Goal: Task Accomplishment & Management: Manage account settings

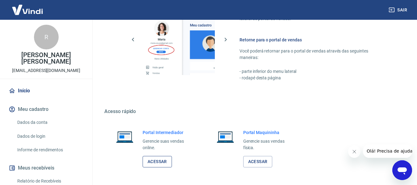
scroll to position [309, 0]
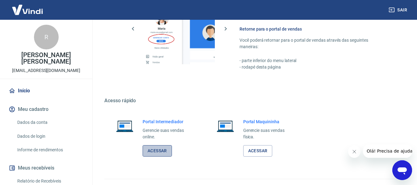
click at [160, 152] on link "Acessar" at bounding box center [157, 150] width 29 height 11
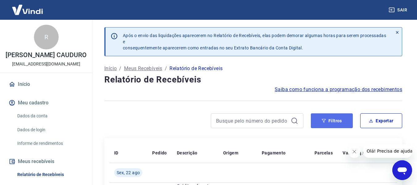
click at [331, 127] on button "Filtros" at bounding box center [332, 120] width 42 height 15
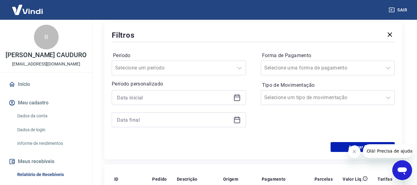
scroll to position [123, 0]
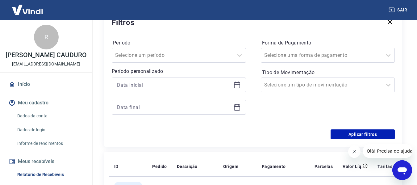
click at [239, 86] on icon at bounding box center [236, 84] width 7 height 7
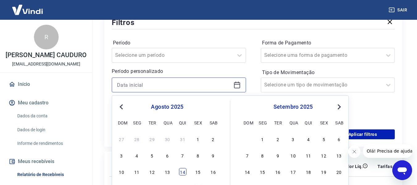
scroll to position [154, 0]
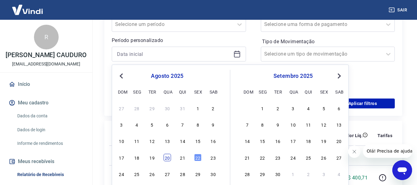
click at [170, 158] on div "20" at bounding box center [167, 157] width 7 height 7
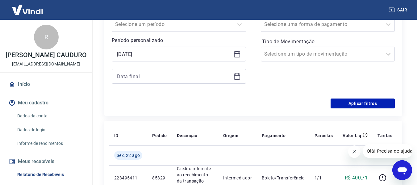
type input "[DATE]"
click at [237, 78] on icon at bounding box center [236, 76] width 7 height 7
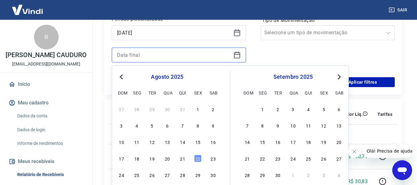
scroll to position [185, 0]
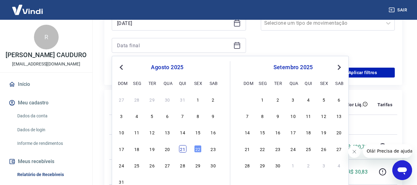
click at [185, 148] on div "21" at bounding box center [182, 148] width 7 height 7
type input "[DATE]"
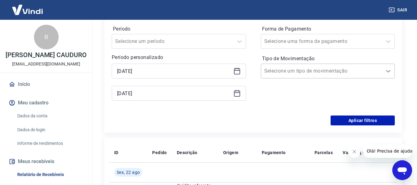
scroll to position [123, 0]
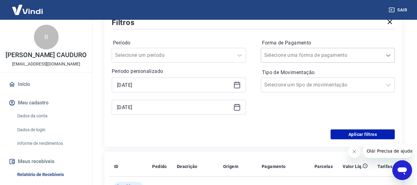
click at [389, 54] on icon at bounding box center [387, 55] width 7 height 7
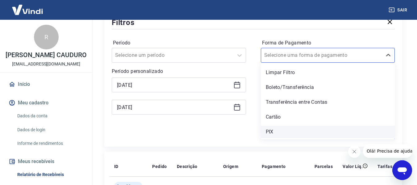
click at [279, 129] on div "PIX" at bounding box center [328, 132] width 134 height 12
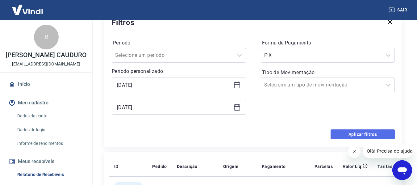
click at [364, 136] on button "Aplicar filtros" at bounding box center [362, 134] width 64 height 10
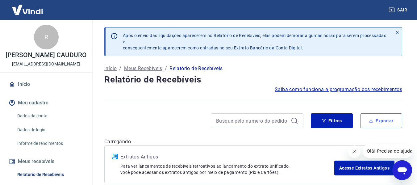
click at [388, 123] on button "Exportar" at bounding box center [381, 120] width 42 height 15
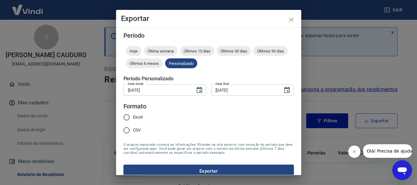
type input "[DATE]"
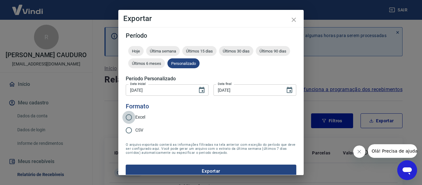
click at [127, 114] on input "Excel" at bounding box center [128, 117] width 13 height 13
radio input "true"
click at [207, 166] on button "Exportar" at bounding box center [211, 170] width 170 height 13
